Goal: Task Accomplishment & Management: Use online tool/utility

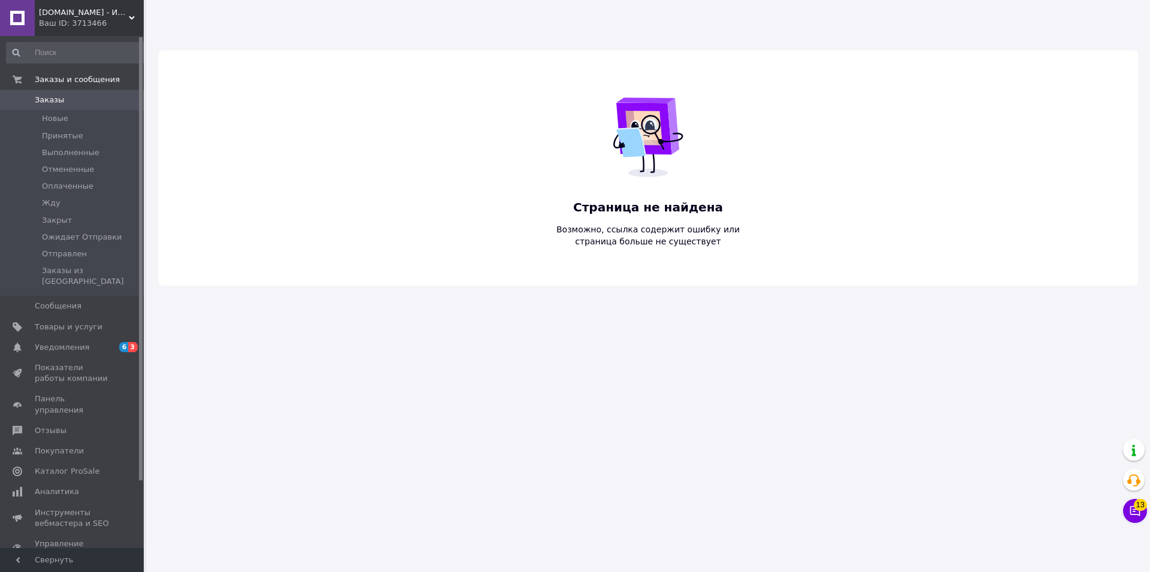
click at [92, 22] on div "Ваш ID: 3713466" at bounding box center [91, 23] width 105 height 11
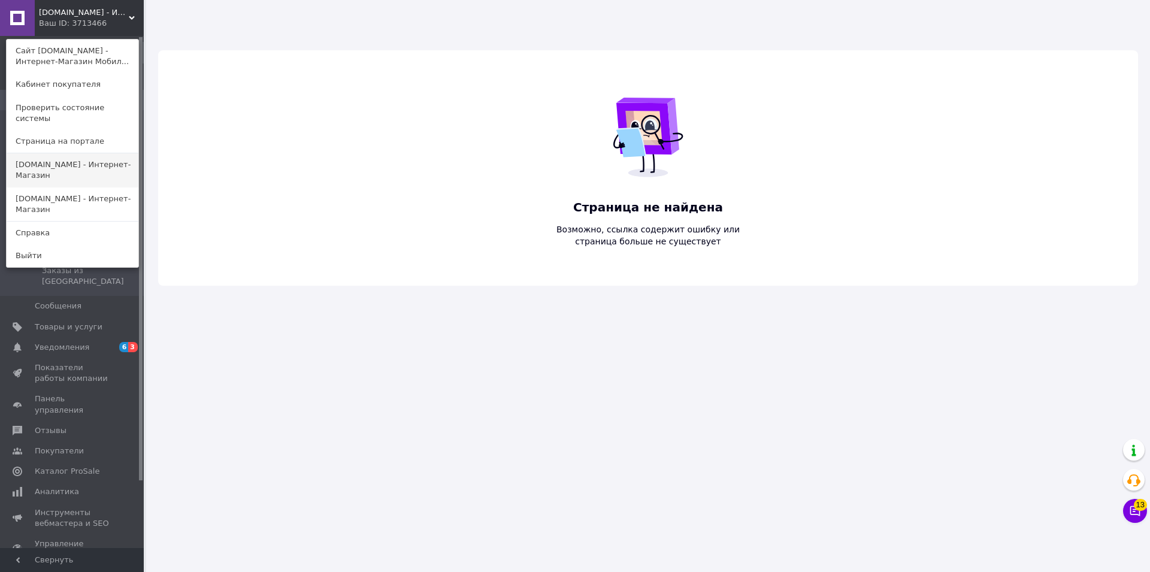
click at [35, 158] on link "[DOMAIN_NAME] - Интернет-Магазин" at bounding box center [73, 170] width 132 height 34
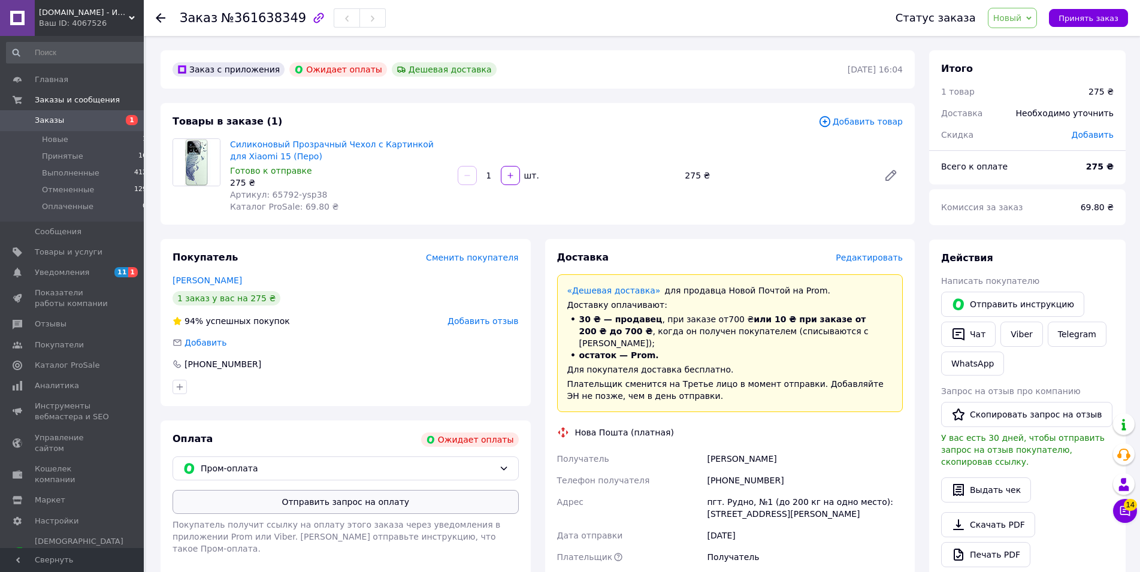
click at [326, 497] on button "Отправить запрос на оплату" at bounding box center [346, 502] width 346 height 24
